Goal: Complete application form

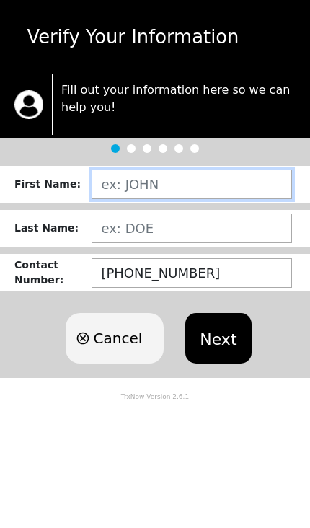
click at [205, 187] on input "text" at bounding box center [192, 184] width 200 height 30
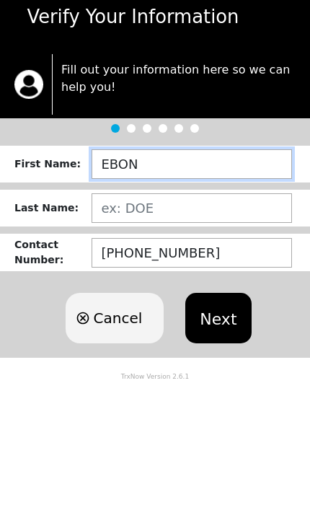
type input "EBONY"
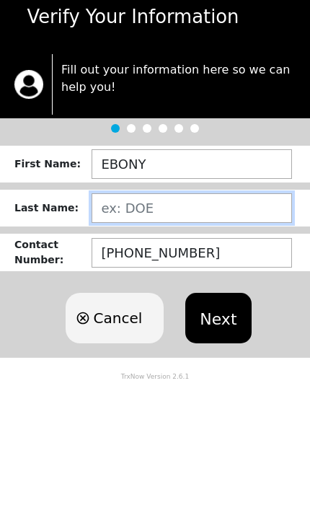
click at [123, 213] on input "text" at bounding box center [192, 228] width 200 height 30
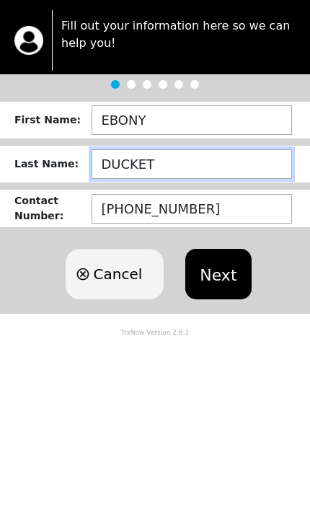
type input "[PERSON_NAME]"
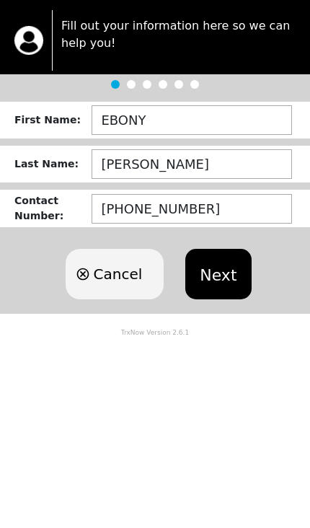
click at [228, 313] on button "Next" at bounding box center [218, 338] width 66 height 50
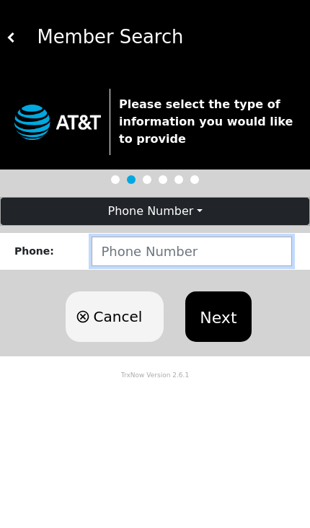
click at [226, 240] on input "number" at bounding box center [192, 251] width 200 height 30
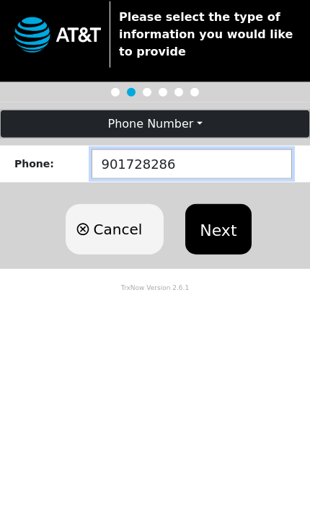
type input "9017282865"
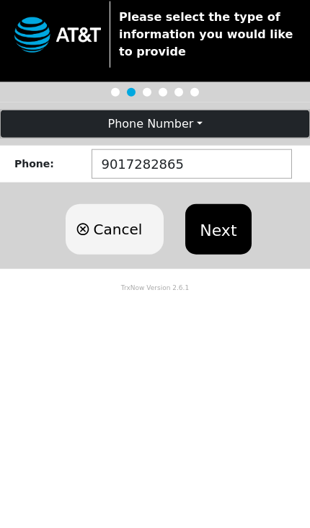
click at [220, 291] on button "Next" at bounding box center [218, 316] width 66 height 50
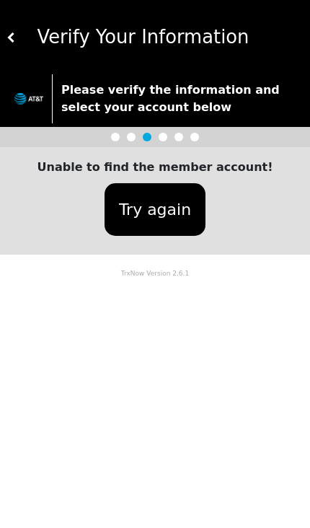
click at [144, 208] on button "Try again" at bounding box center [155, 209] width 101 height 53
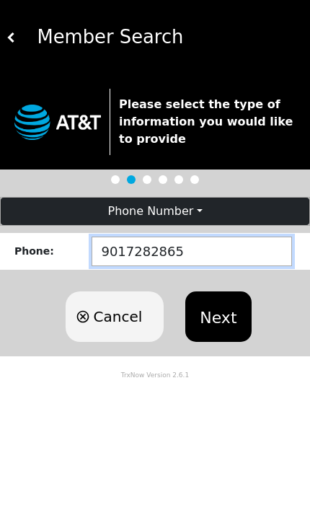
click at [198, 253] on input "9017282865" at bounding box center [192, 251] width 200 height 30
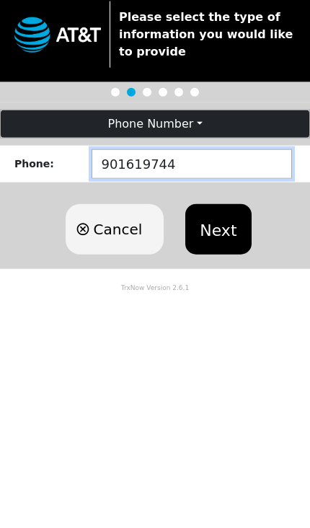
type input "9016197440"
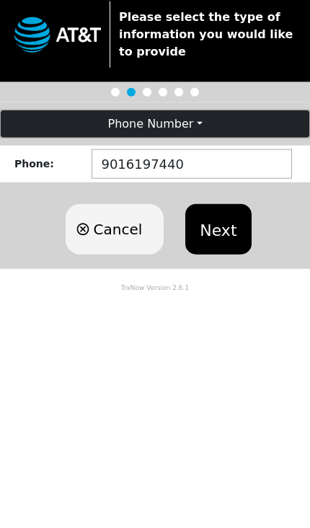
click at [224, 291] on button "Next" at bounding box center [218, 316] width 66 height 50
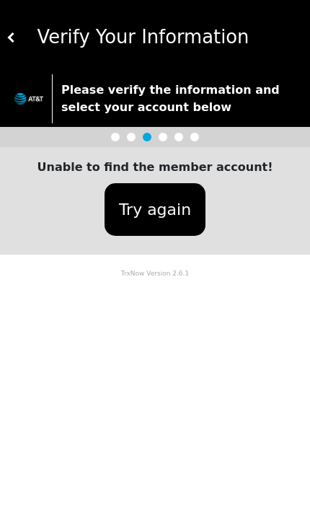
click at [156, 208] on button "Try again" at bounding box center [155, 209] width 101 height 53
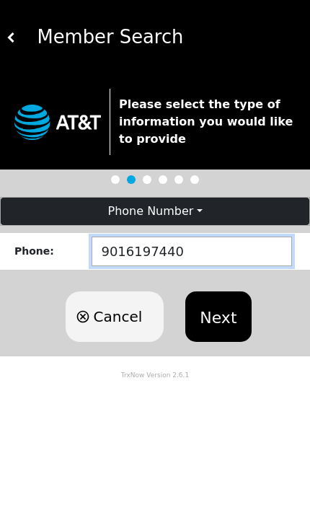
click at [221, 247] on input "9016197440" at bounding box center [192, 251] width 200 height 30
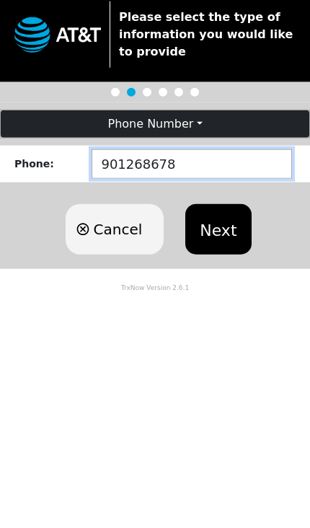
type input "9012686786"
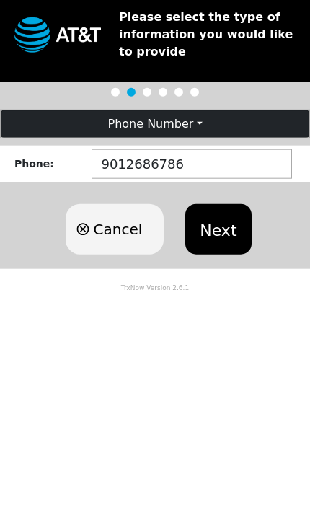
click at [228, 291] on button "Next" at bounding box center [218, 316] width 66 height 50
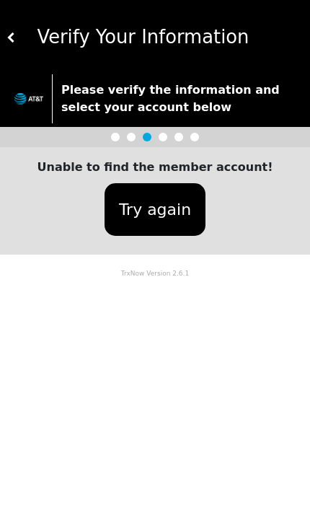
click at [13, 35] on img at bounding box center [11, 37] width 10 height 10
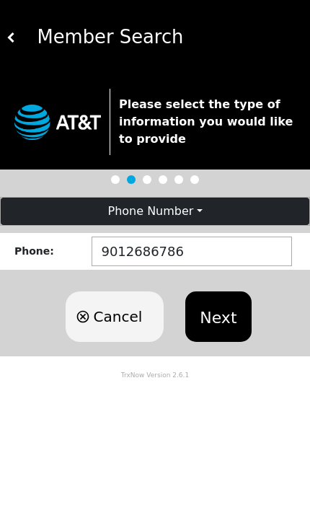
click at [7, 32] on img at bounding box center [11, 37] width 10 height 10
